Goal: Task Accomplishment & Management: Use online tool/utility

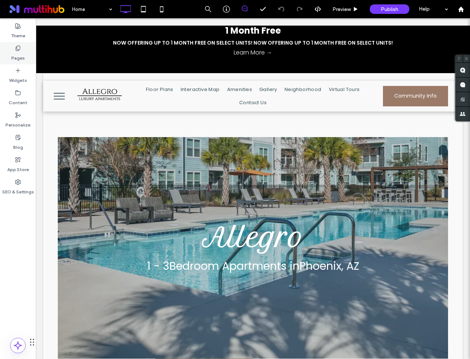
click at [17, 53] on label "Pages" at bounding box center [18, 56] width 14 height 10
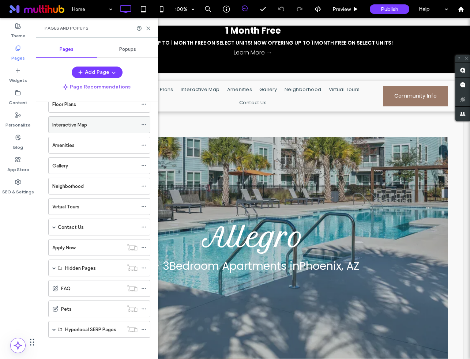
scroll to position [40, 0]
click at [56, 225] on div "Contact Us" at bounding box center [99, 226] width 102 height 17
click at [54, 226] on span at bounding box center [54, 227] width 4 height 4
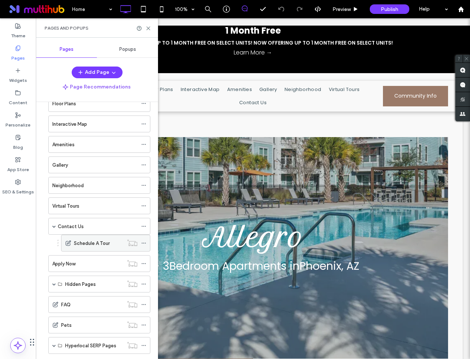
click at [88, 242] on label "Schedule A Tour" at bounding box center [92, 243] width 36 height 13
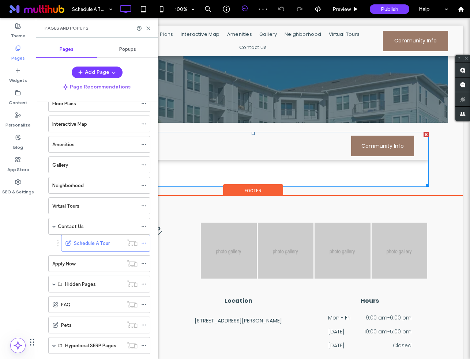
scroll to position [181, 0]
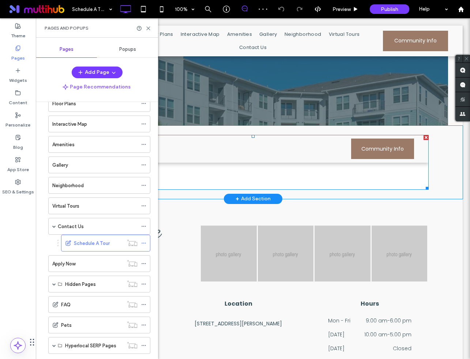
click at [243, 142] on span at bounding box center [253, 162] width 351 height 55
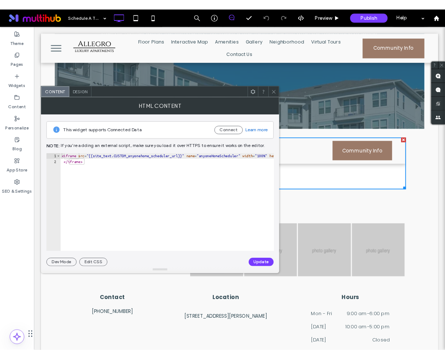
scroll to position [0, 0]
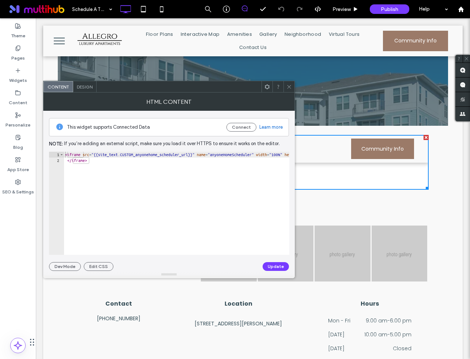
click at [446, 202] on div "Let's Be Friends Click To Paste Button Button Button Button Click To Paste Cont…" at bounding box center [253, 334] width 390 height 271
click at [291, 86] on icon at bounding box center [289, 86] width 5 height 5
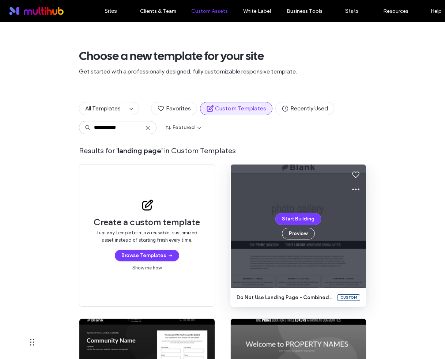
type input "**********"
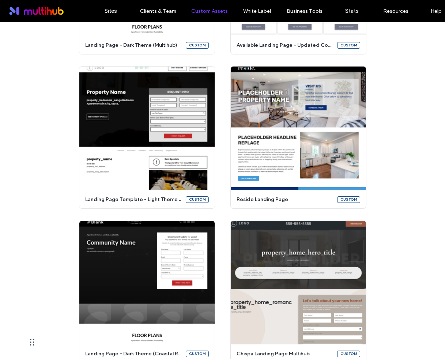
scroll to position [692, 0]
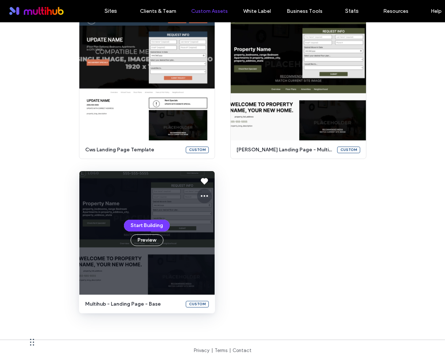
click at [205, 195] on icon at bounding box center [204, 196] width 9 height 9
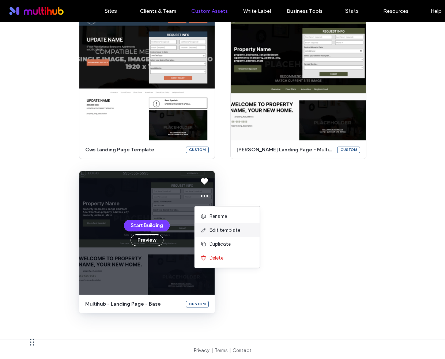
click at [216, 232] on span "Edit template" at bounding box center [225, 230] width 31 height 7
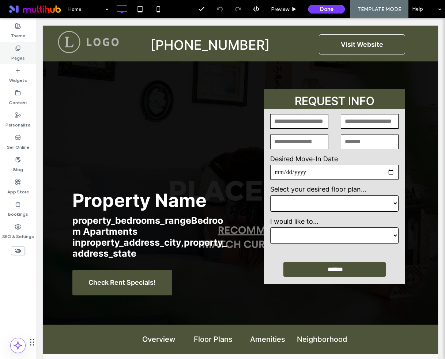
click at [18, 43] on div "Pages" at bounding box center [18, 53] width 36 height 22
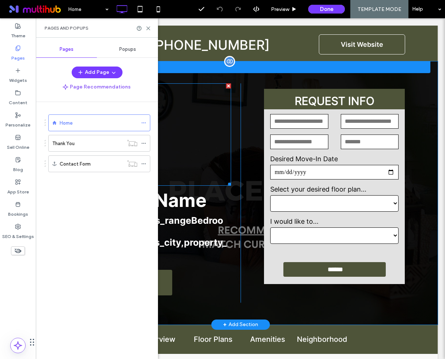
click at [209, 106] on div at bounding box center [151, 134] width 159 height 102
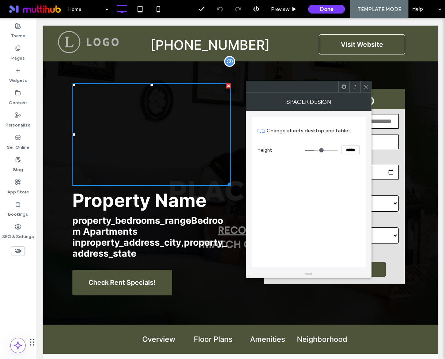
click at [59, 159] on div "Property Name property_bedrooms_range Bedroom Apartments in property_address_ci…" at bounding box center [149, 193] width 183 height 220
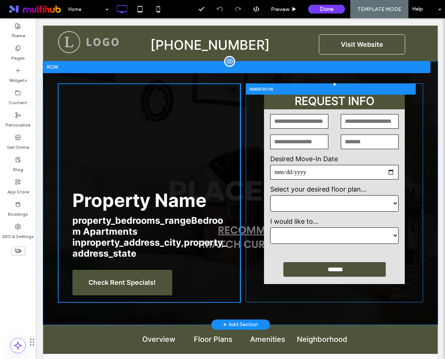
click at [300, 93] on div at bounding box center [331, 88] width 170 height 11
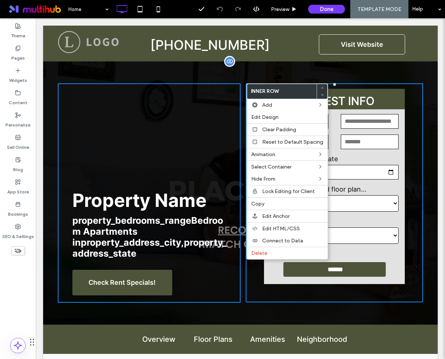
click at [317, 70] on div "**********" at bounding box center [240, 192] width 395 height 263
